Goal: Information Seeking & Learning: Learn about a topic

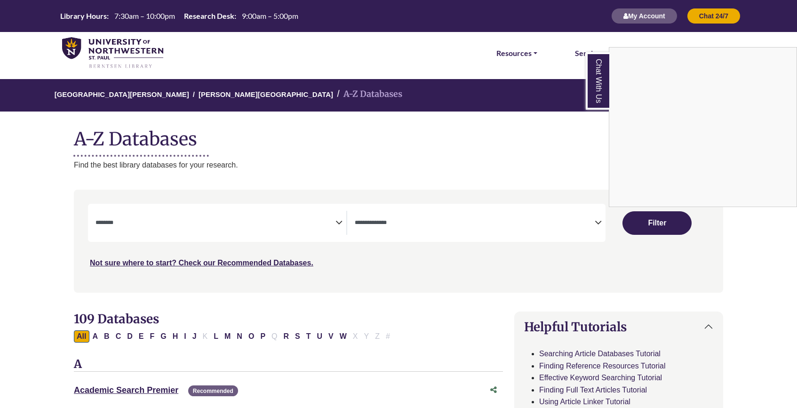
select select "Database Subject Filter"
select select "Database Types Filter"
click at [114, 59] on div "Chat With Us" at bounding box center [398, 204] width 797 height 408
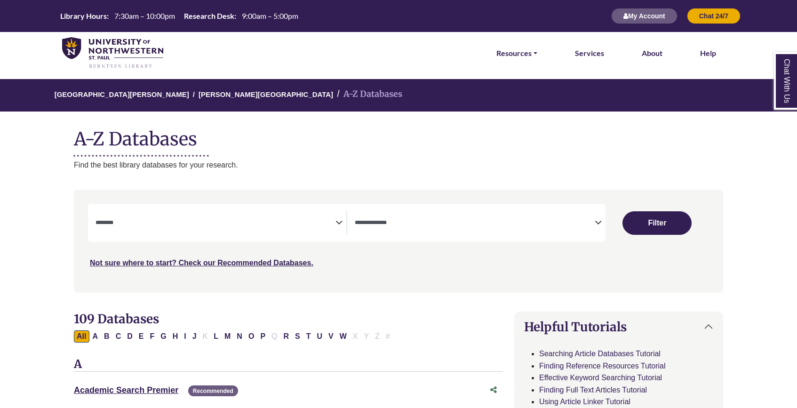
click at [122, 51] on img at bounding box center [112, 53] width 101 height 32
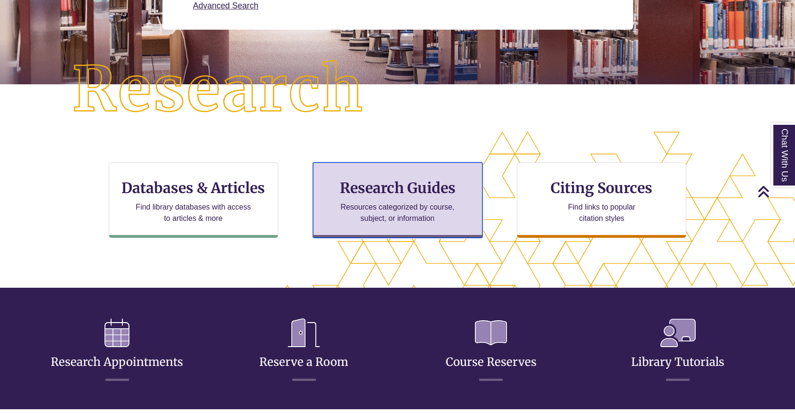
click at [421, 187] on h3 "Research Guides" at bounding box center [397, 188] width 153 height 18
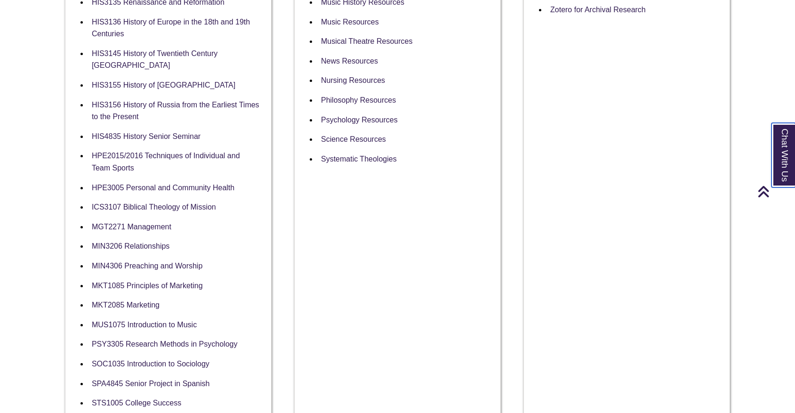
scroll to position [706, 0]
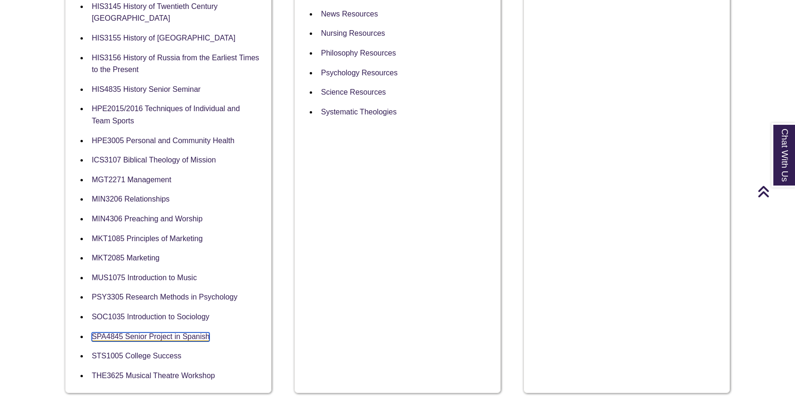
click at [135, 332] on link "SPA4845 Senior Project in Spanish" at bounding box center [151, 336] width 118 height 9
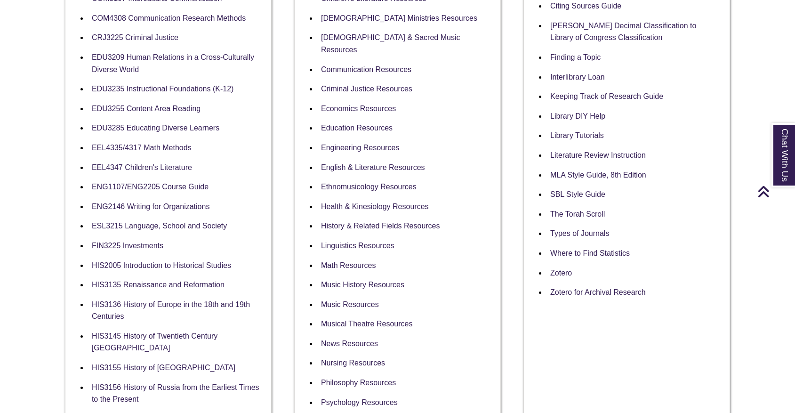
scroll to position [423, 0]
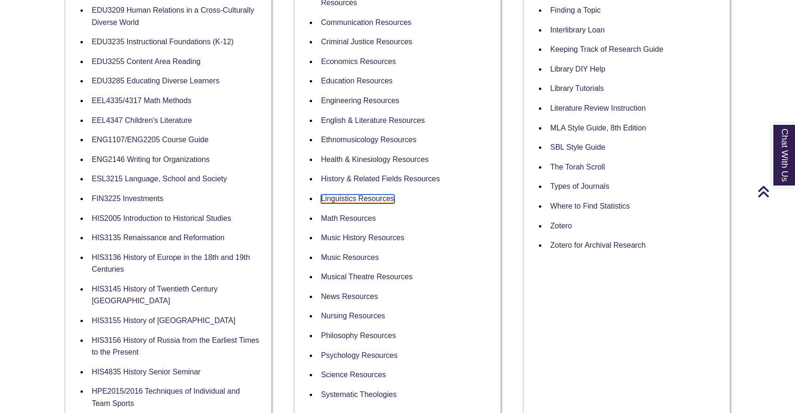
click at [349, 194] on link "Linguistics Resources" at bounding box center [357, 198] width 73 height 9
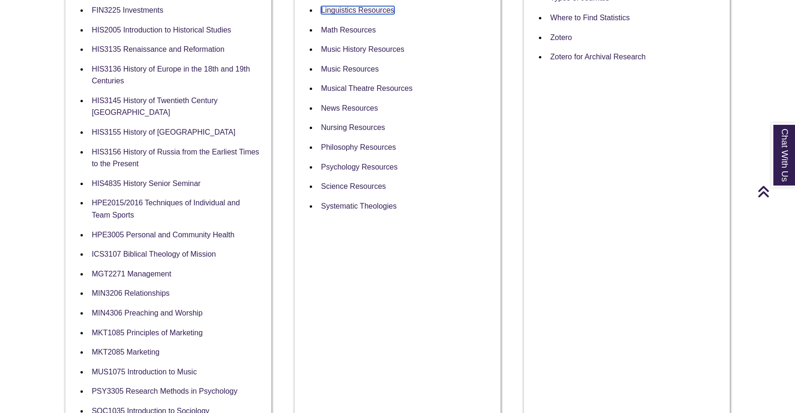
scroll to position [706, 0]
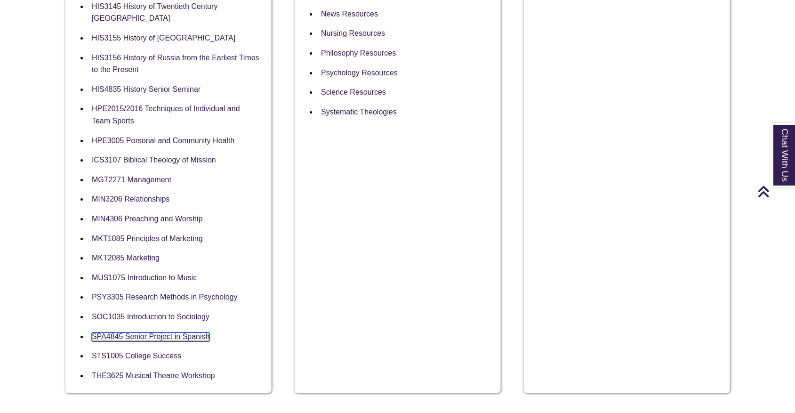
click at [128, 332] on link "SPA4845 Senior Project in Spanish" at bounding box center [151, 336] width 118 height 9
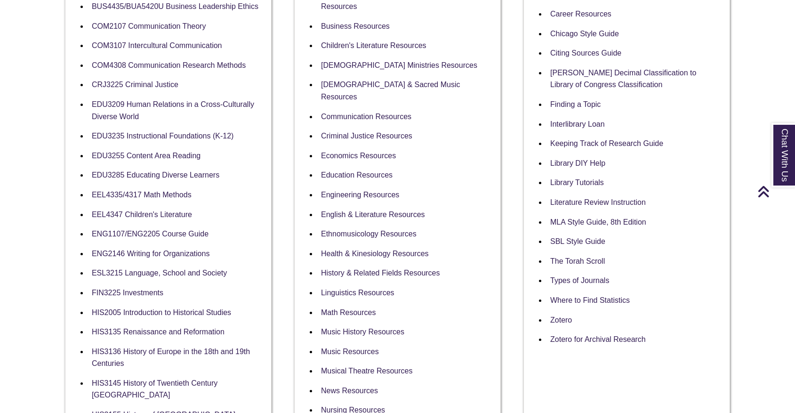
scroll to position [0, 0]
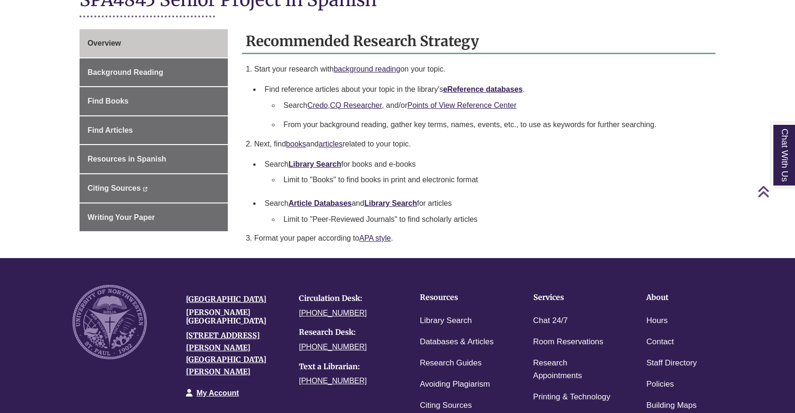
scroll to position [188, 0]
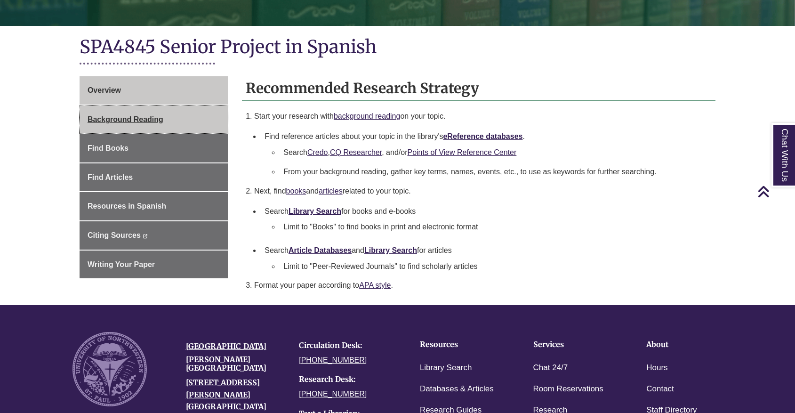
click at [108, 120] on span "Background Reading" at bounding box center [126, 119] width 76 height 8
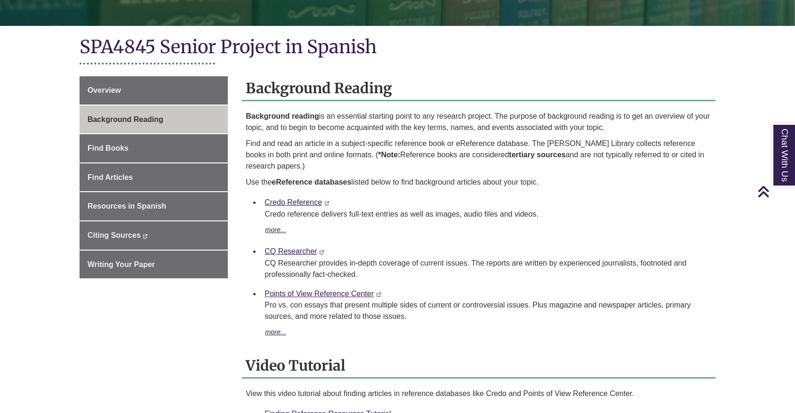
scroll to position [141, 0]
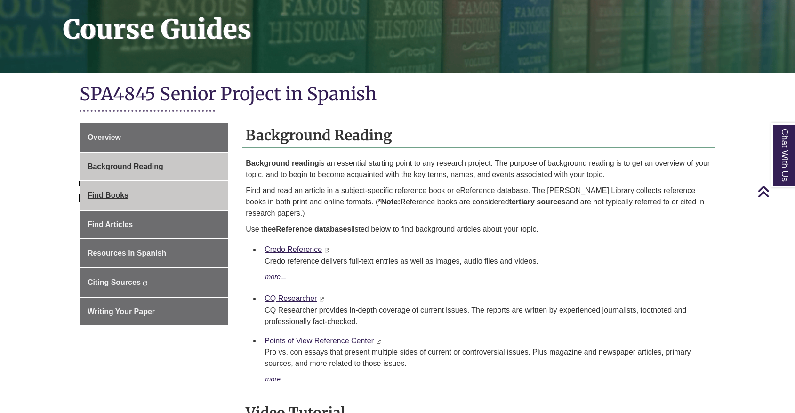
click at [93, 197] on span "Find Books" at bounding box center [108, 195] width 41 height 8
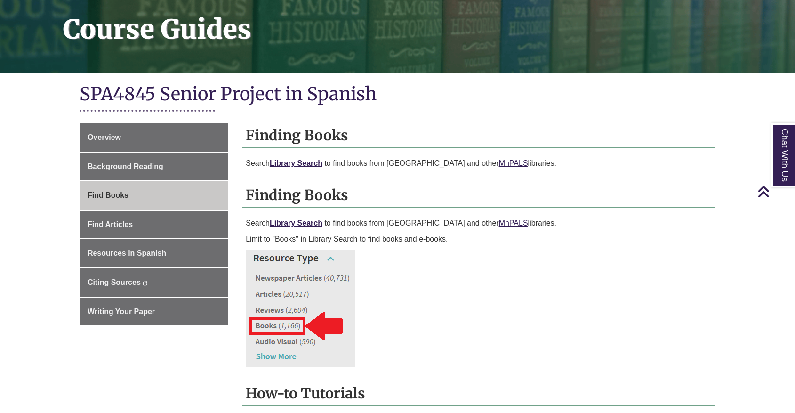
scroll to position [188, 0]
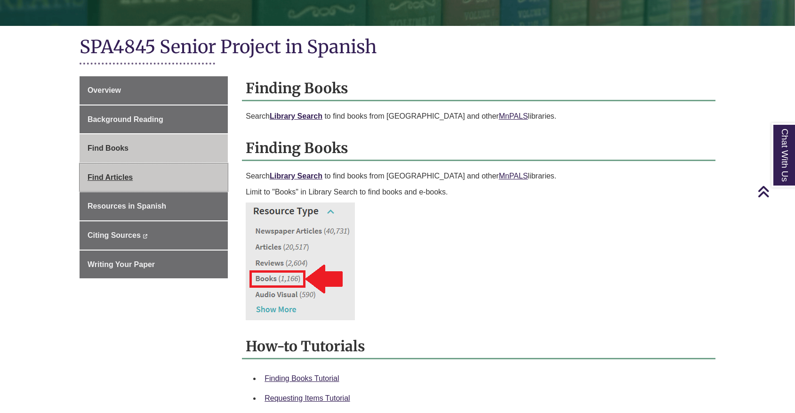
click at [98, 178] on span "Find Articles" at bounding box center [110, 177] width 45 height 8
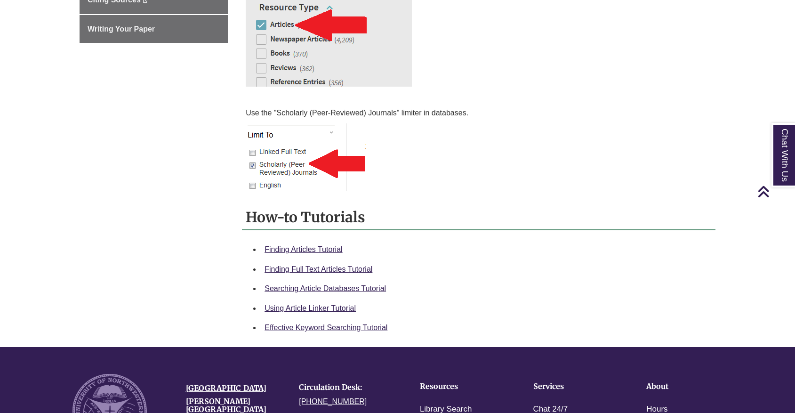
scroll to position [188, 0]
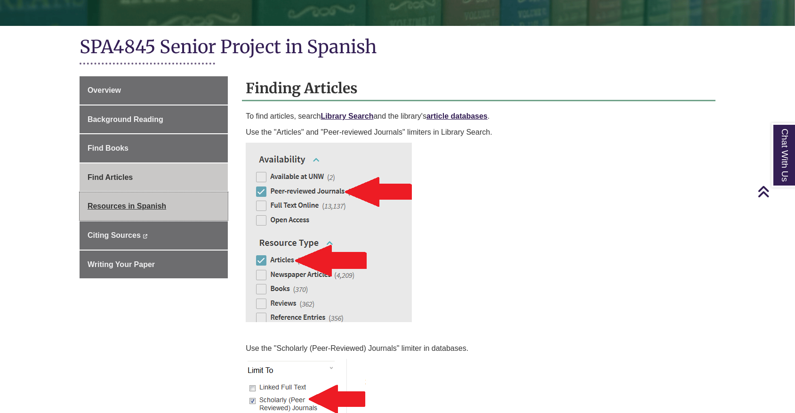
click at [136, 204] on span "Resources in Spanish" at bounding box center [127, 206] width 79 height 8
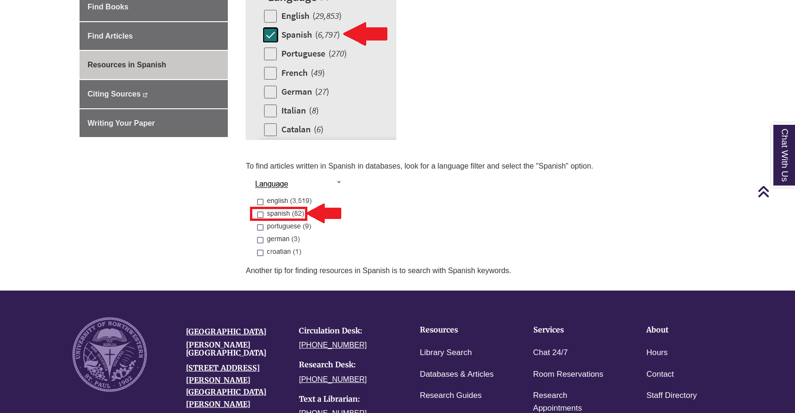
scroll to position [235, 0]
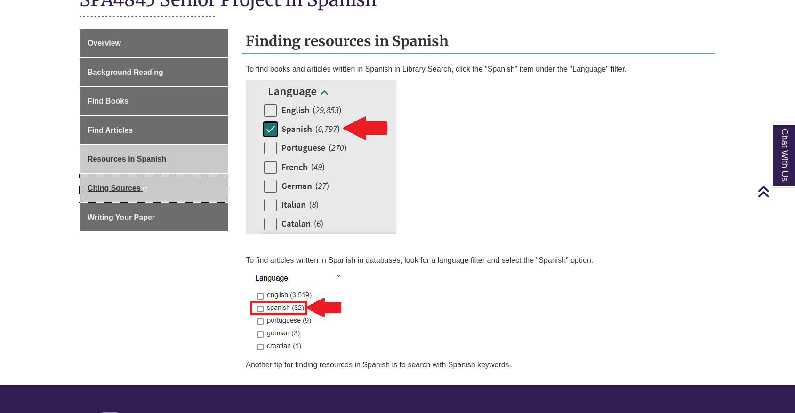
click at [104, 188] on span "Citing Sources" at bounding box center [114, 188] width 53 height 8
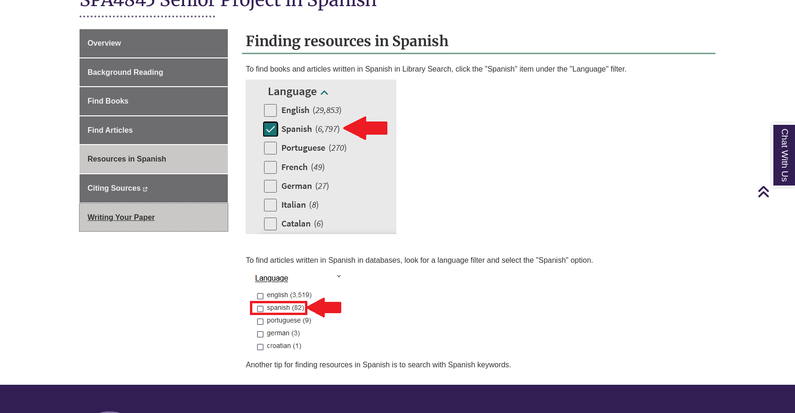
click at [89, 216] on span "Writing Your Paper" at bounding box center [121, 217] width 67 height 8
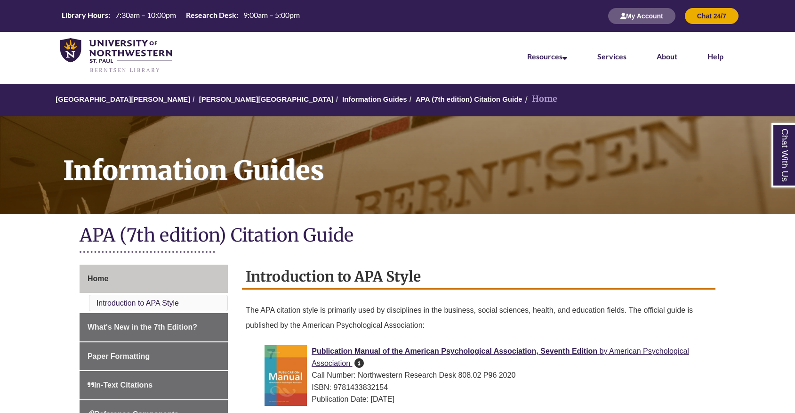
scroll to position [235, 0]
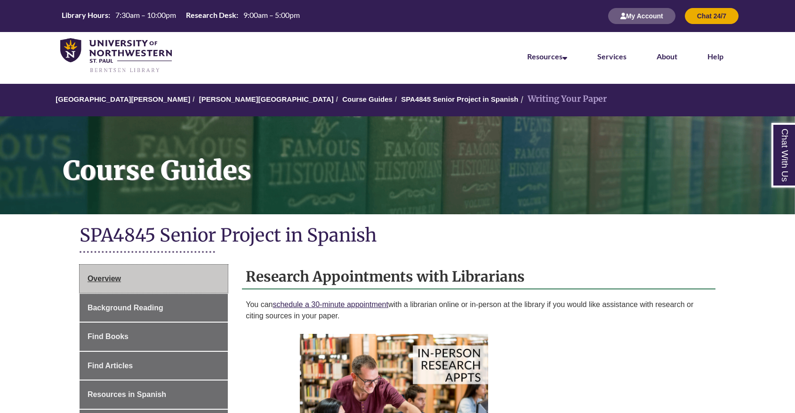
click at [118, 280] on span "Overview" at bounding box center [104, 278] width 33 height 8
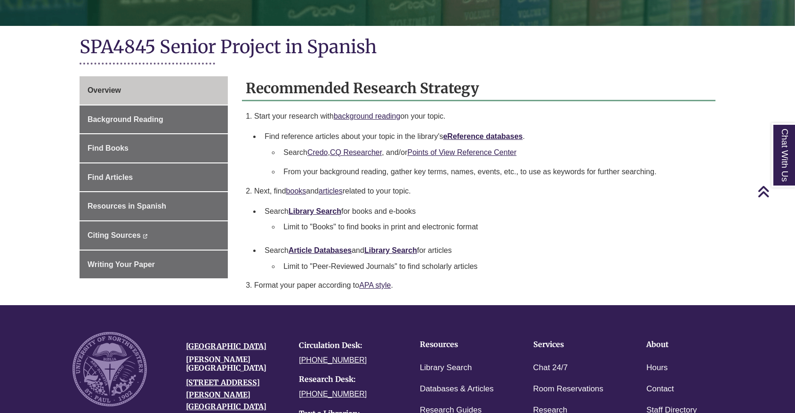
scroll to position [141, 0]
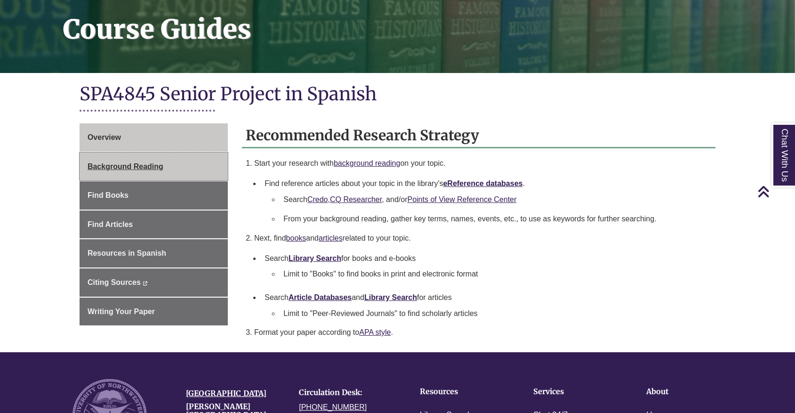
click at [135, 168] on span "Background Reading" at bounding box center [126, 166] width 76 height 8
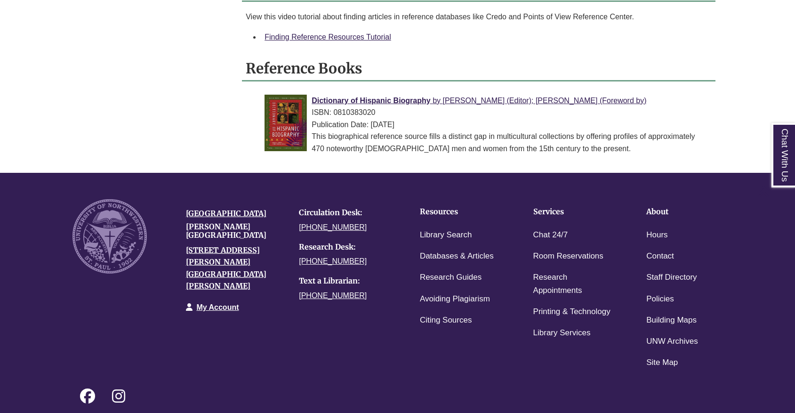
scroll to position [423, 0]
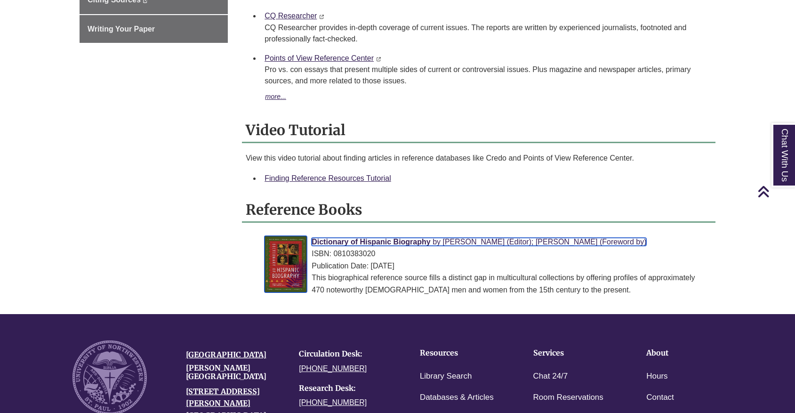
click at [366, 241] on span "Dictionary of Hispanic Biography" at bounding box center [370, 242] width 119 height 8
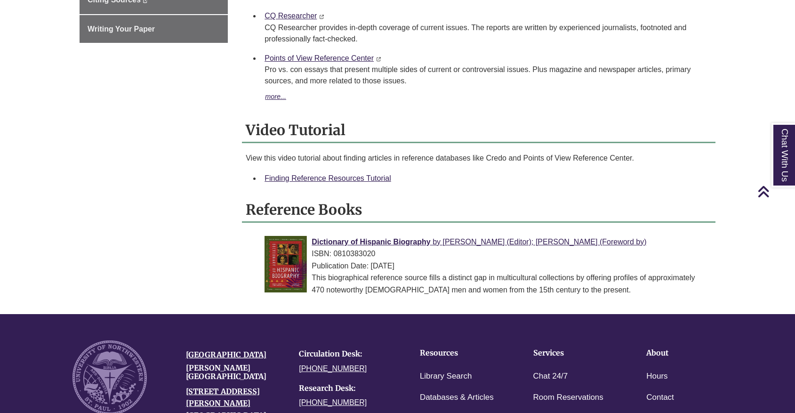
click at [140, 243] on div "Overview Background Reading Find Books Find Articles Resources in Spanish Citin…" at bounding box center [397, 77] width 650 height 473
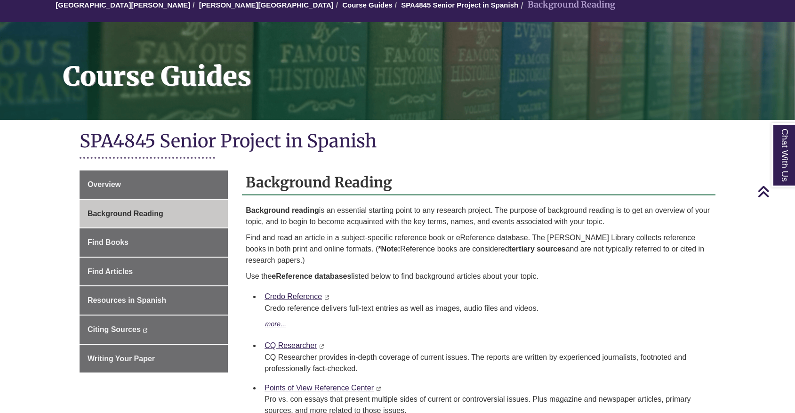
scroll to position [47, 0]
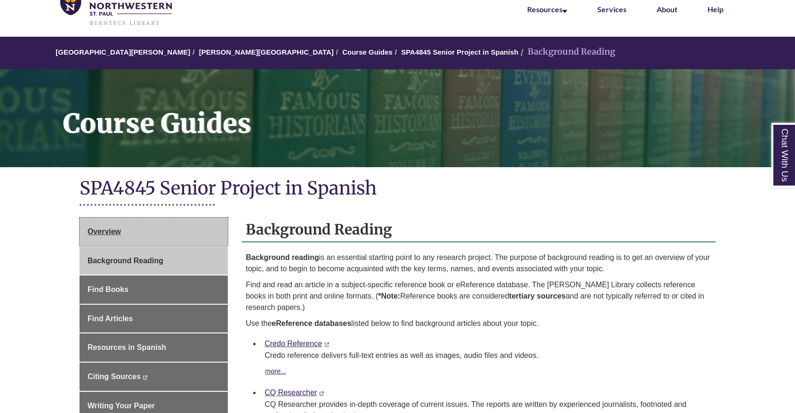
click at [115, 230] on span "Overview" at bounding box center [104, 231] width 33 height 8
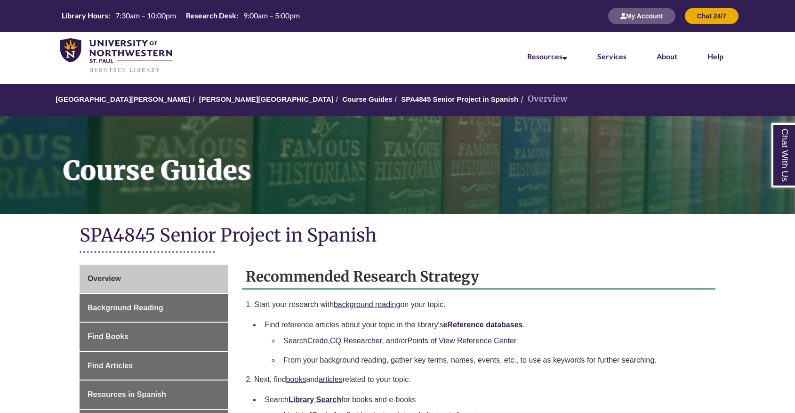
scroll to position [188, 0]
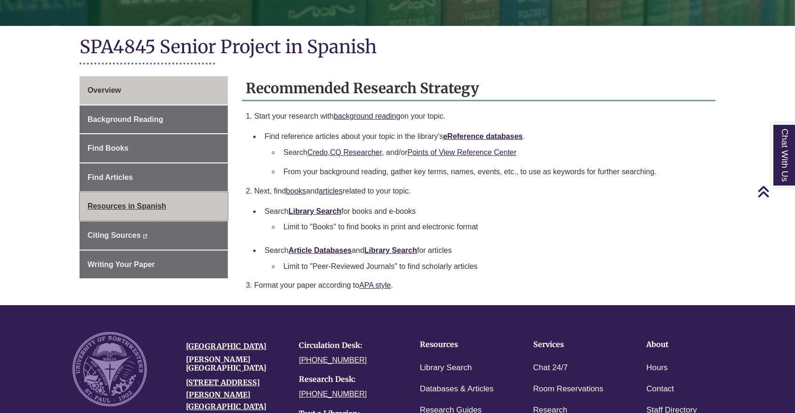
click at [111, 209] on span "Resources in Spanish" at bounding box center [127, 206] width 79 height 8
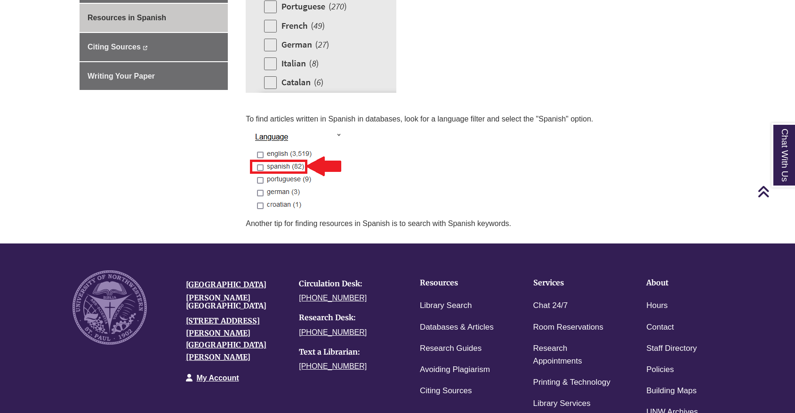
scroll to position [235, 0]
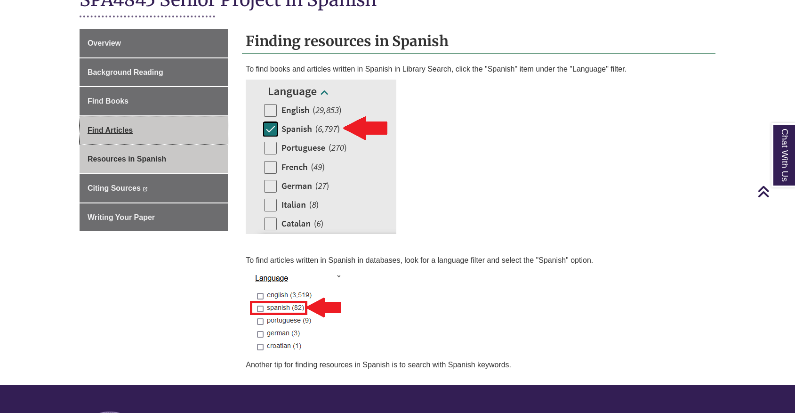
click at [108, 129] on span "Find Articles" at bounding box center [110, 130] width 45 height 8
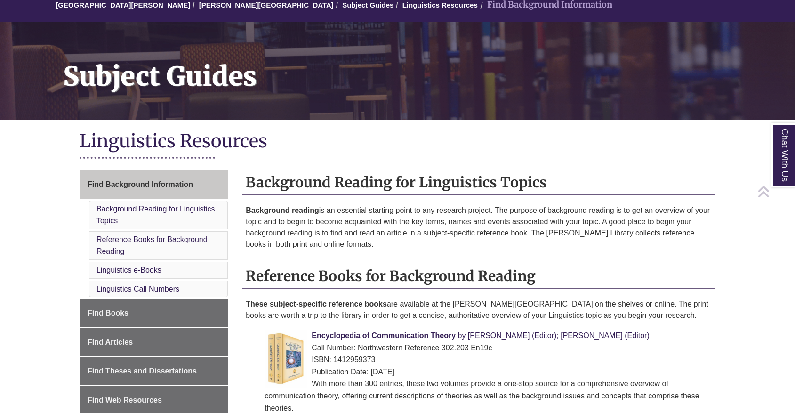
scroll to position [188, 0]
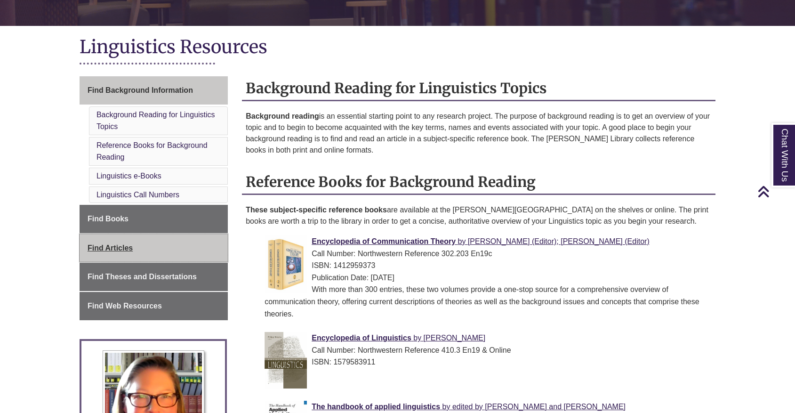
click at [97, 244] on span "Find Articles" at bounding box center [110, 248] width 45 height 8
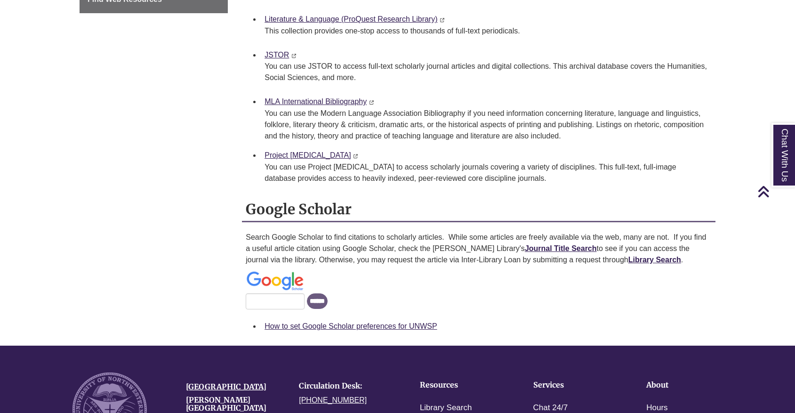
scroll to position [188, 0]
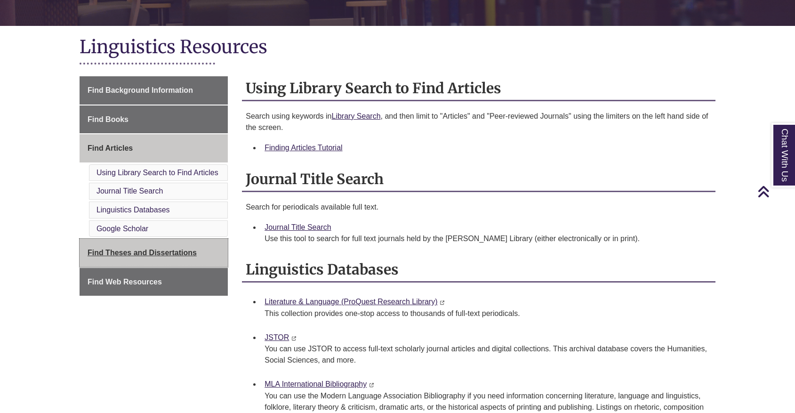
click at [100, 253] on span "Find Theses and Dissertations" at bounding box center [142, 252] width 109 height 8
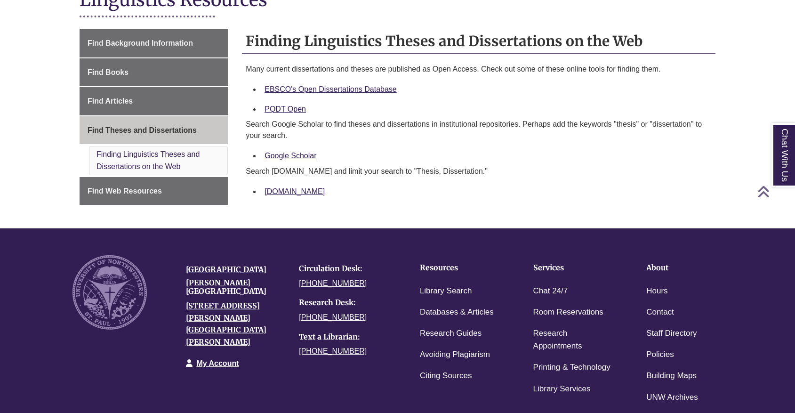
scroll to position [141, 0]
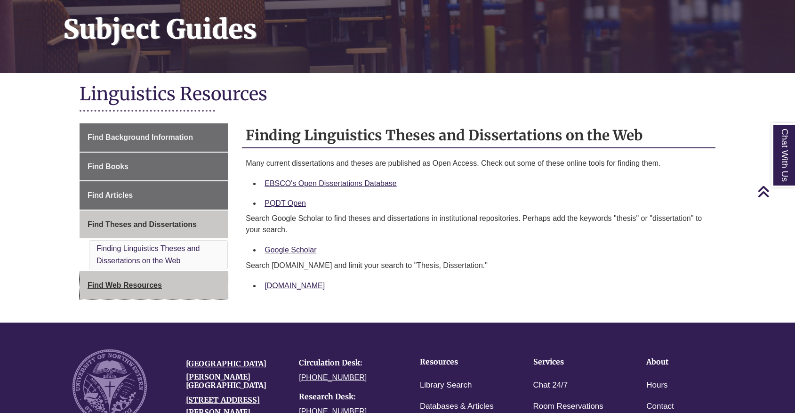
click at [133, 282] on span "Find Web Resources" at bounding box center [125, 285] width 74 height 8
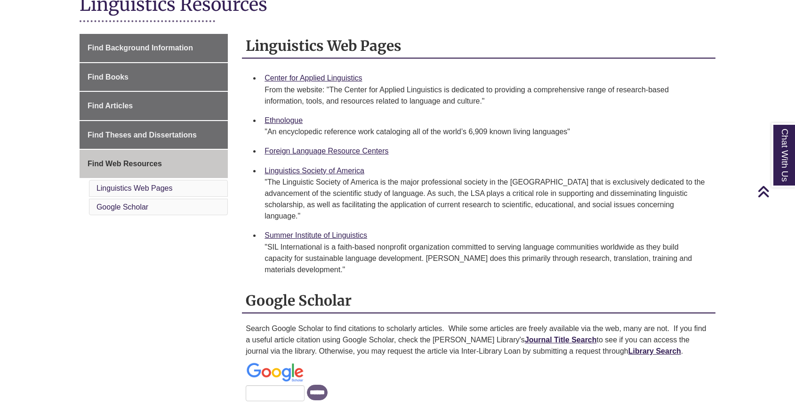
scroll to position [136, 0]
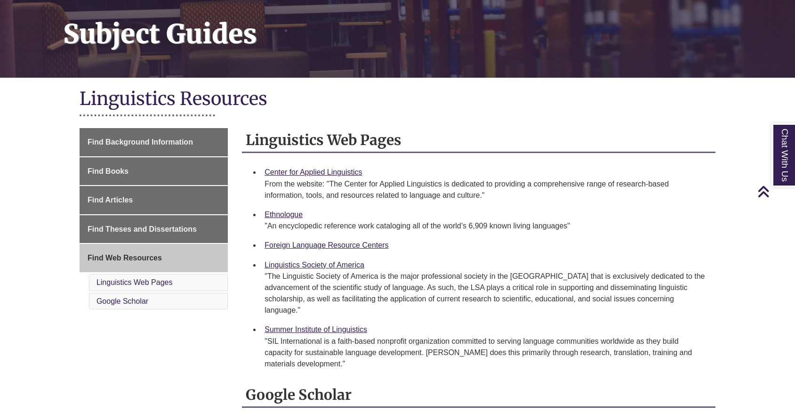
click at [40, 168] on body "Skip to Main Content Library Hours: 7:30am – 10:00pm Research Desk: 9:00am – 5:…" at bounding box center [397, 350] width 795 height 973
click at [341, 243] on link "Foreign Language Resource Centers" at bounding box center [326, 245] width 124 height 8
click at [120, 361] on div "Find Background Information Find Books Find Articles Find Theses and Dissertati…" at bounding box center [397, 329] width 650 height 403
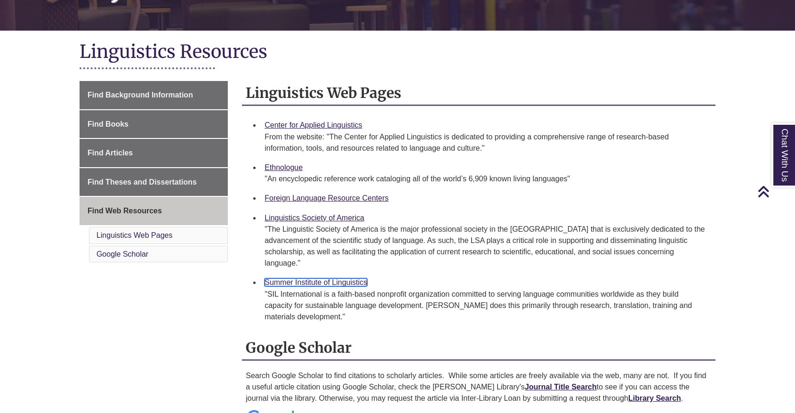
click at [316, 279] on link "Summer Institute of Linguistics" at bounding box center [315, 282] width 103 height 8
click at [184, 315] on div "Find Background Information Find Books Find Articles Find Theses and Dissertati…" at bounding box center [397, 282] width 650 height 403
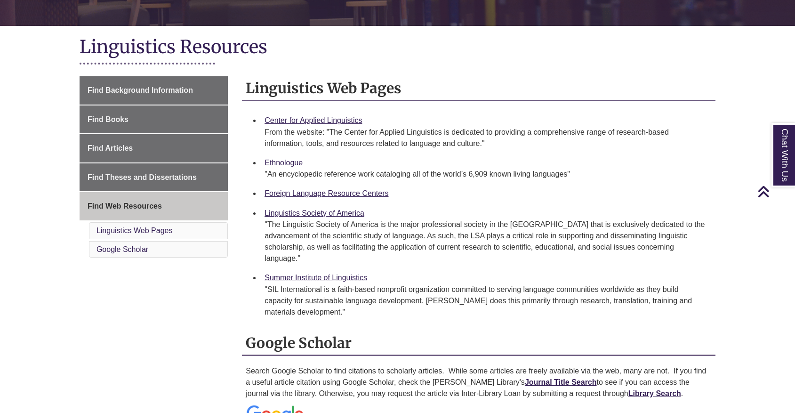
scroll to position [235, 0]
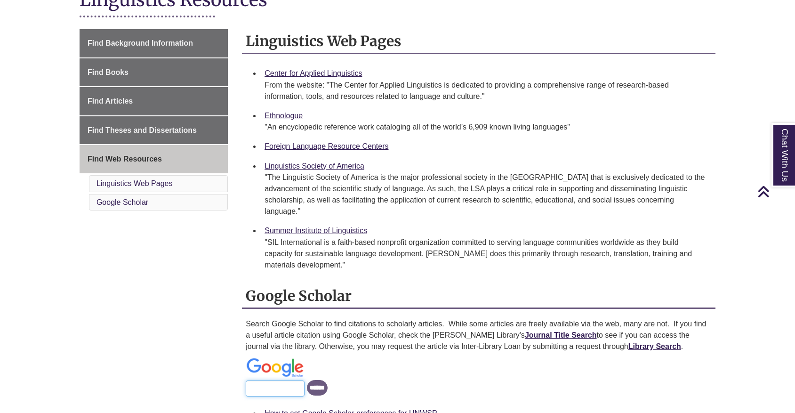
click at [267, 392] on input "Google Scholar Search" at bounding box center [275, 388] width 59 height 16
click at [277, 389] on input "Google Scholar Search" at bounding box center [275, 388] width 59 height 16
type input "**********"
click at [307, 380] on input "******" at bounding box center [317, 388] width 21 height 16
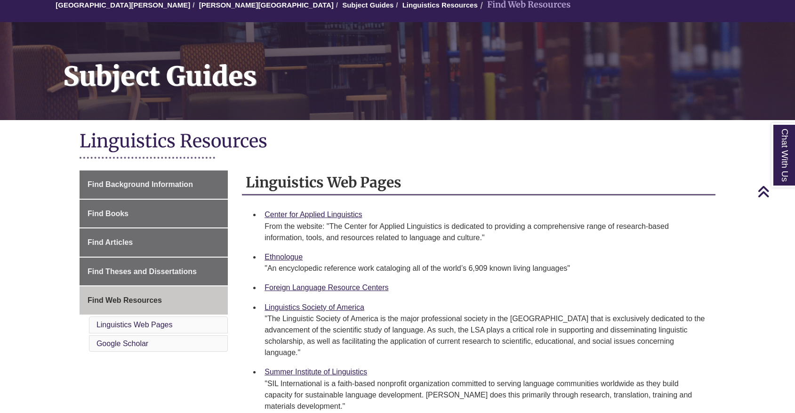
scroll to position [0, 0]
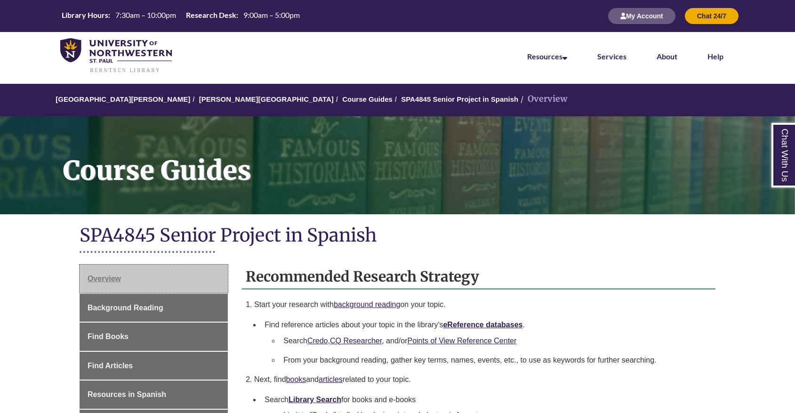
click at [97, 278] on span "Overview" at bounding box center [104, 278] width 33 height 8
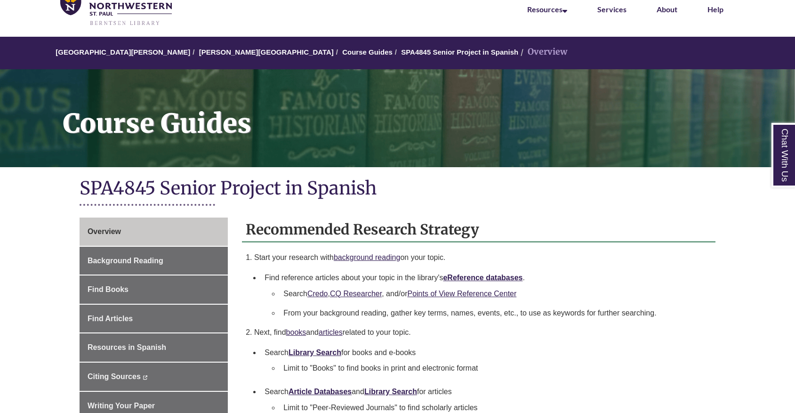
scroll to position [94, 0]
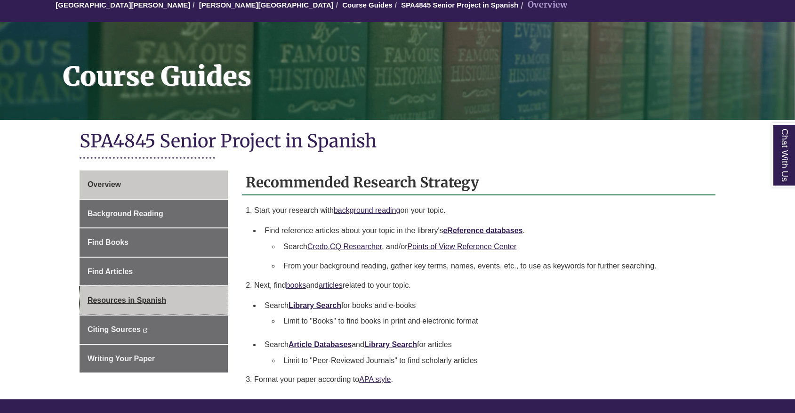
click at [127, 298] on span "Resources in Spanish" at bounding box center [127, 300] width 79 height 8
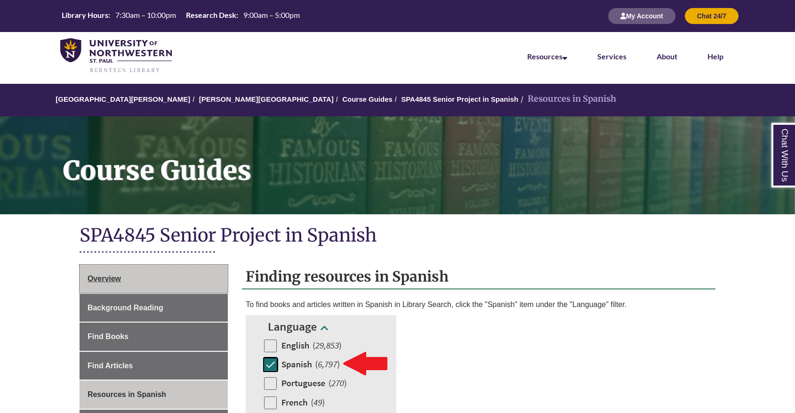
click at [116, 278] on span "Overview" at bounding box center [104, 278] width 33 height 8
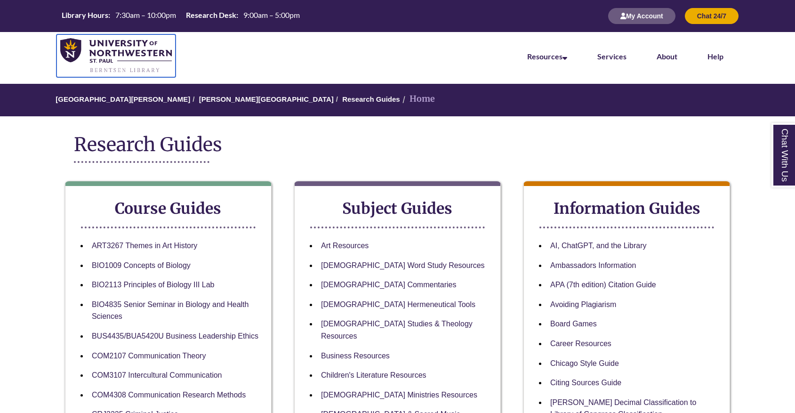
click at [105, 56] on img at bounding box center [116, 55] width 112 height 35
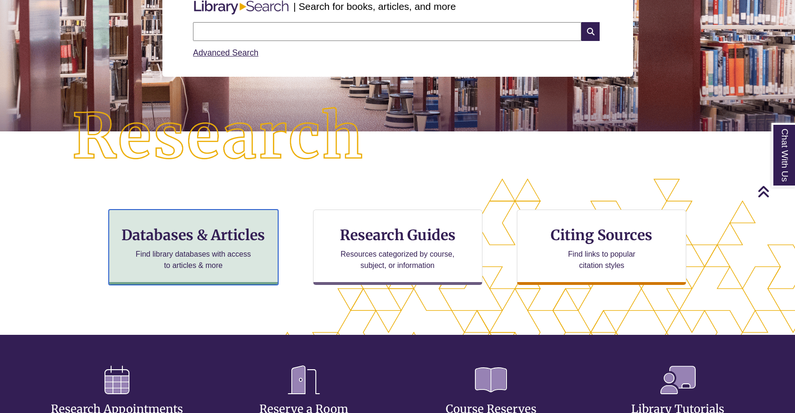
click at [187, 234] on h3 "Databases & Articles" at bounding box center [193, 235] width 153 height 18
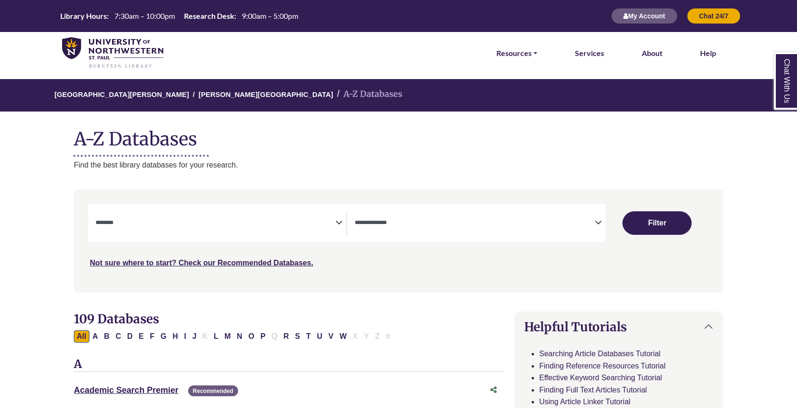
select select "Database Subject Filter"
select select "Database Types Filter"
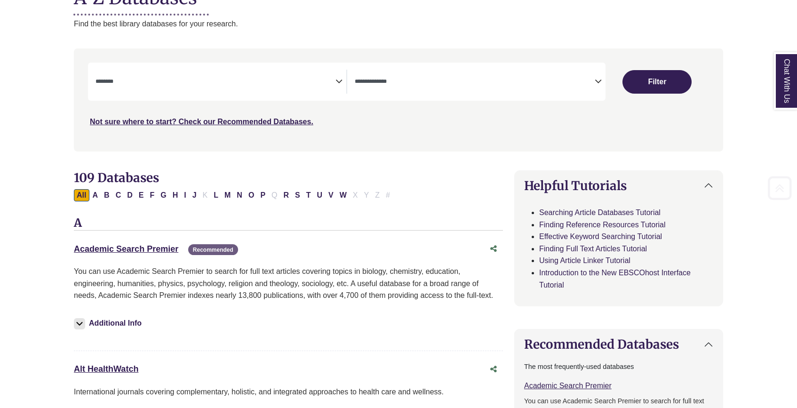
scroll to position [188, 0]
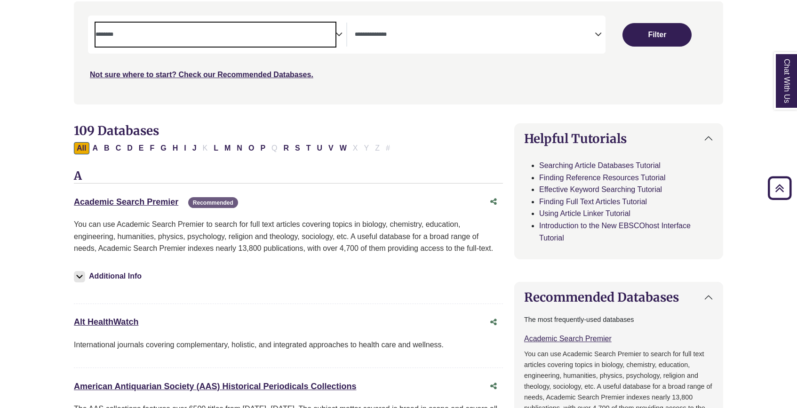
click at [237, 30] on span "Search filters" at bounding box center [216, 33] width 240 height 8
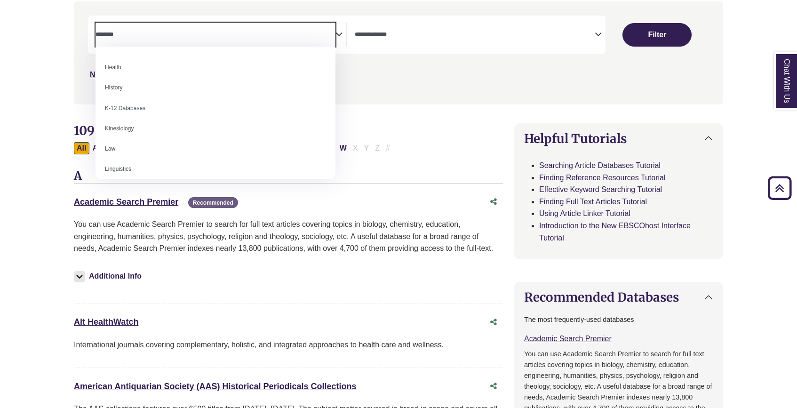
scroll to position [471, 0]
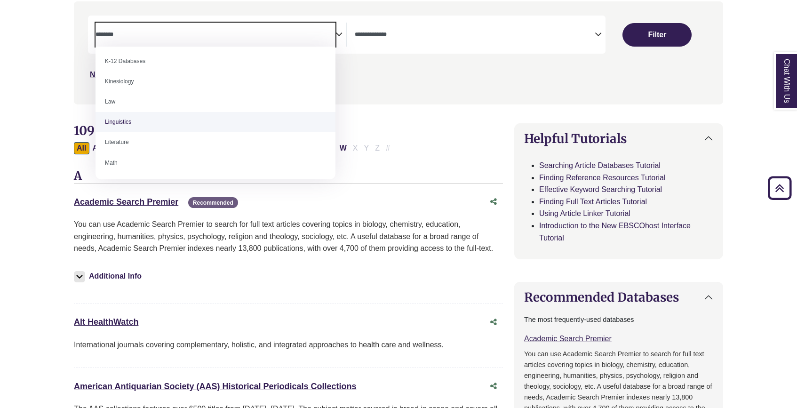
select select "*****"
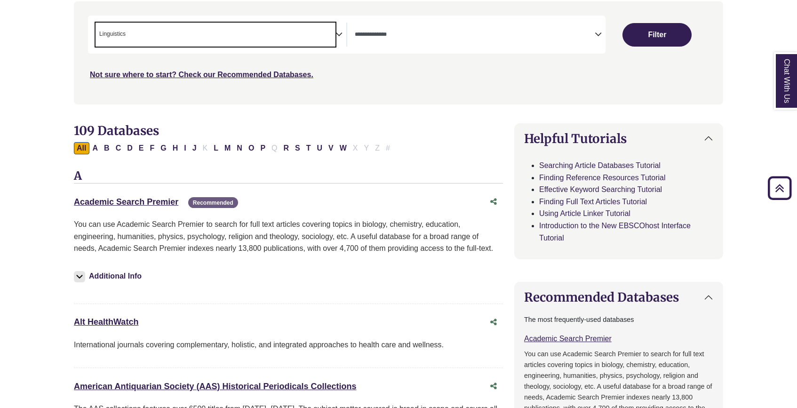
scroll to position [235, 0]
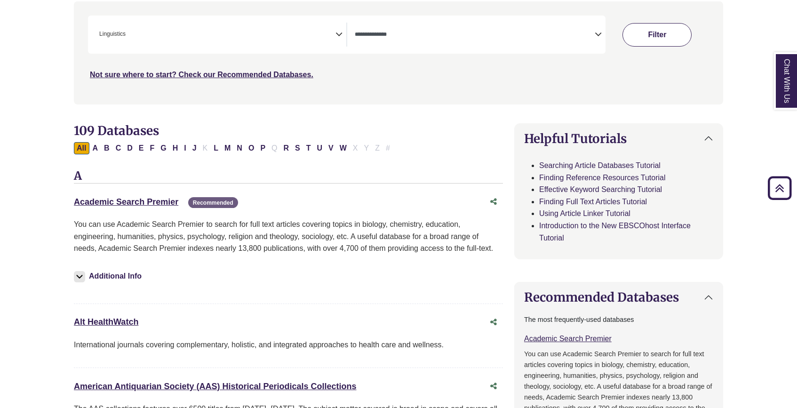
click at [675, 42] on button "Filter" at bounding box center [657, 35] width 69 height 24
select select "Database Types Filter"
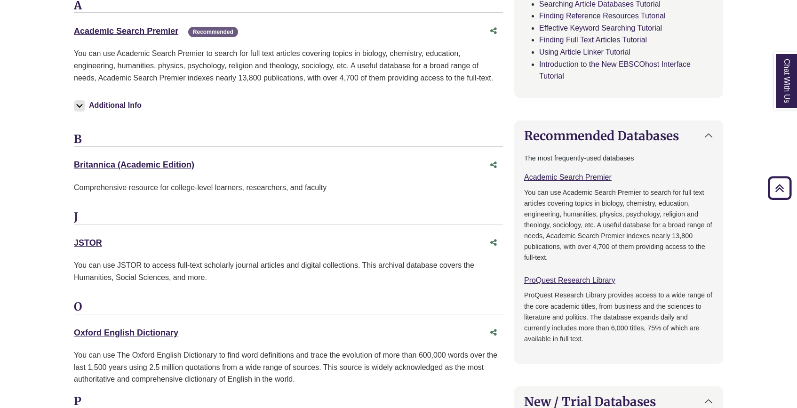
scroll to position [471, 0]
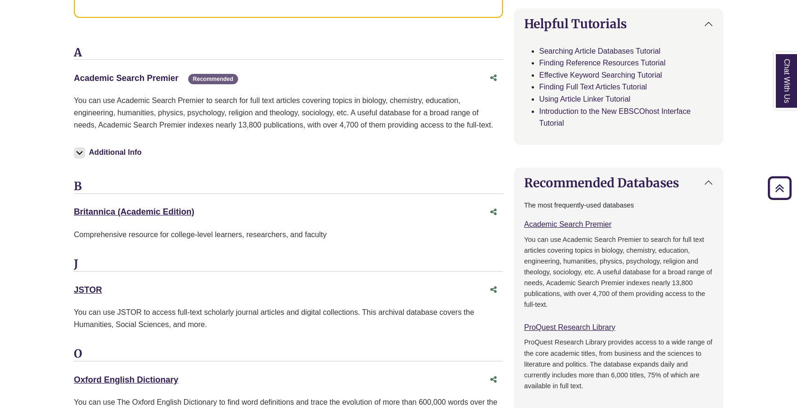
click at [129, 76] on link "Academic Search Premier This link opens in a new window" at bounding box center [126, 77] width 104 height 9
